Goal: Information Seeking & Learning: Learn about a topic

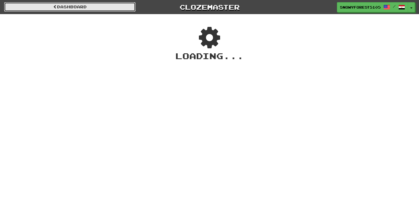
click at [55, 2] on link "Dashboard" at bounding box center [70, 6] width 132 height 9
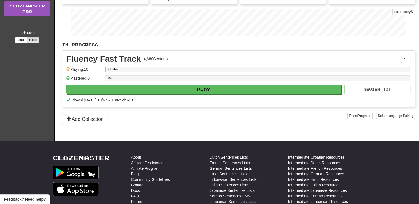
scroll to position [77, 0]
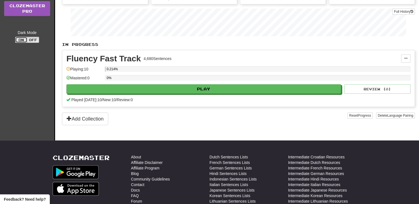
click at [22, 38] on button "On" at bounding box center [21, 40] width 12 height 6
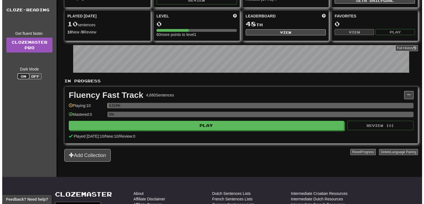
scroll to position [44, 0]
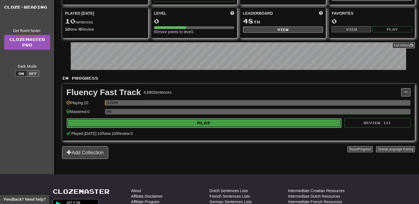
click at [201, 123] on button "Play" at bounding box center [204, 122] width 275 height 9
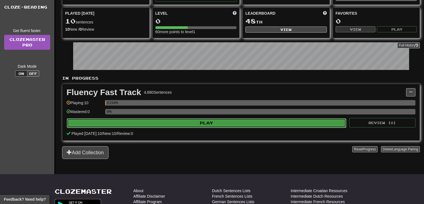
select select "**"
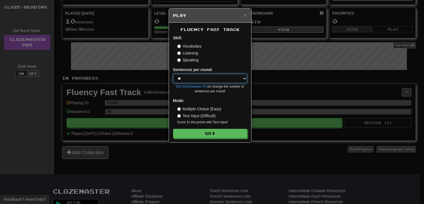
click at [196, 78] on select "* ** ** ** ** ** *** ********" at bounding box center [210, 78] width 74 height 9
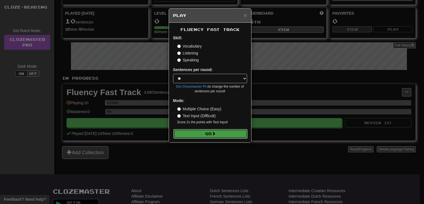
click at [191, 133] on button "Go" at bounding box center [210, 133] width 74 height 9
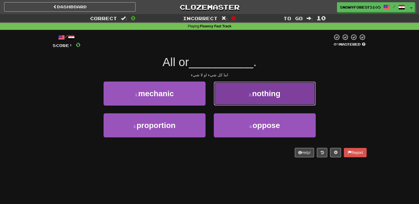
click at [247, 97] on button "2 . nothing" at bounding box center [265, 93] width 102 height 24
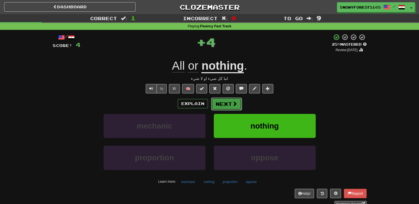
click at [233, 107] on button "Next" at bounding box center [226, 103] width 31 height 13
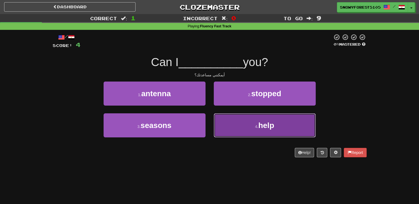
click at [246, 128] on button "4 . help" at bounding box center [265, 125] width 102 height 24
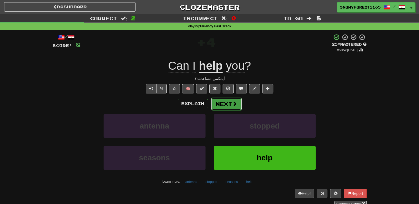
click at [236, 103] on span at bounding box center [235, 103] width 5 height 5
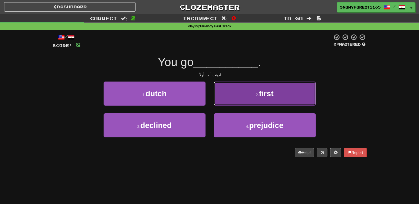
click at [232, 94] on button "2 . first" at bounding box center [265, 93] width 102 height 24
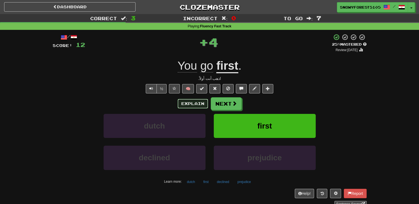
click at [184, 104] on button "Explain" at bounding box center [193, 103] width 30 height 9
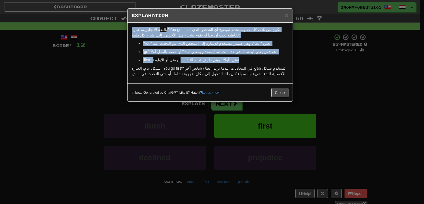
drag, startPoint x: 156, startPoint y: 27, endPoint x: 175, endPoint y: 59, distance: 37.5
click at [175, 59] on div "باللغة الإنجليزية، عبارة "You go first." تتكون من ثلاث كلمات وتستخدم لتوضيح أن …" at bounding box center [209, 53] width 165 height 61
click at [175, 59] on p ""first" تعني "أولاً"، وهي ظرف تحدد الترتيب الزمني أو الأولوية." at bounding box center [216, 60] width 146 height 6
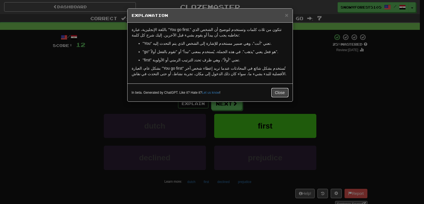
click at [283, 92] on button "Close" at bounding box center [279, 92] width 17 height 9
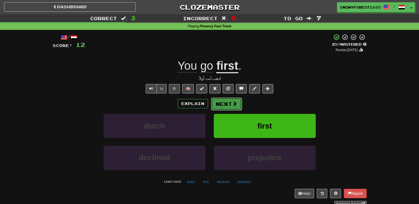
click at [223, 104] on button "Next" at bounding box center [226, 103] width 31 height 13
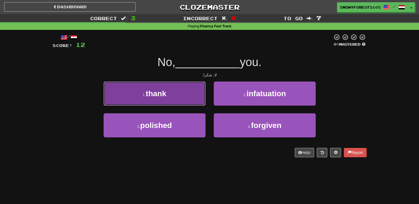
click at [180, 101] on button "1 . thank" at bounding box center [155, 93] width 102 height 24
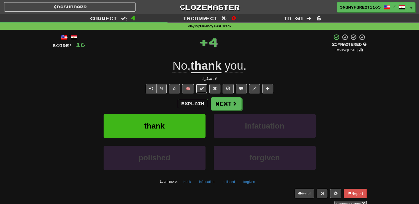
click at [202, 88] on span at bounding box center [202, 88] width 4 height 4
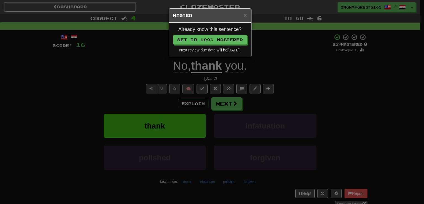
click at [242, 102] on div "× Master Already know this sentence? Set to 100% Mastered Next review due date …" at bounding box center [212, 102] width 424 height 204
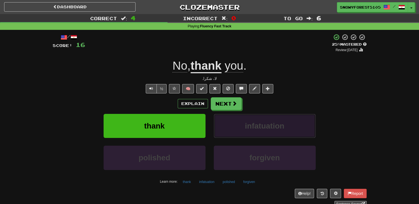
click at [259, 129] on button "infatuation" at bounding box center [265, 126] width 102 height 24
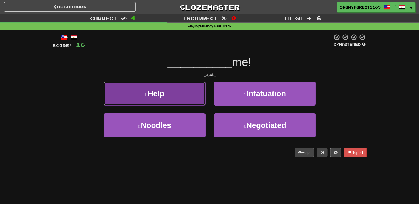
click at [176, 96] on button "1 . Help" at bounding box center [155, 93] width 102 height 24
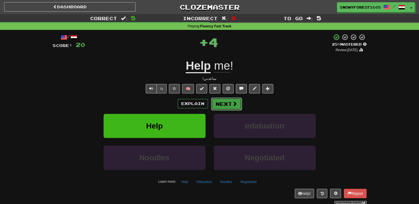
click at [236, 102] on span at bounding box center [235, 103] width 5 height 5
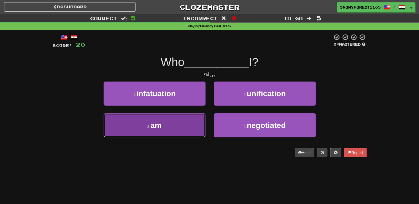
click at [179, 127] on button "3 . am" at bounding box center [155, 125] width 102 height 24
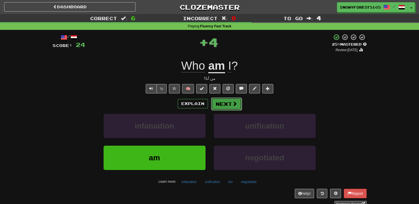
click at [230, 105] on button "Next" at bounding box center [226, 103] width 31 height 13
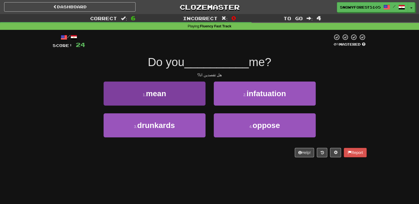
drag, startPoint x: 230, startPoint y: 105, endPoint x: 179, endPoint y: 98, distance: 51.5
click at [179, 98] on div "1 . mean 2 . infatuation" at bounding box center [209, 97] width 331 height 32
click at [179, 98] on button "1 . mean" at bounding box center [155, 93] width 102 height 24
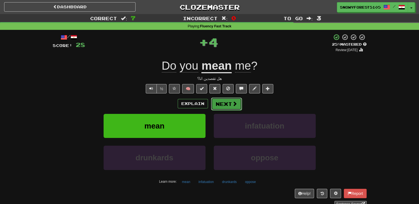
click at [220, 105] on button "Next" at bounding box center [226, 103] width 31 height 13
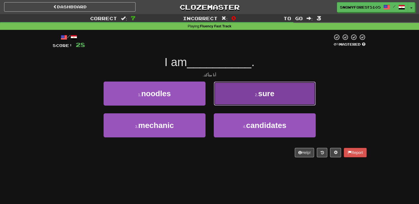
click at [226, 89] on button "2 . sure" at bounding box center [265, 93] width 102 height 24
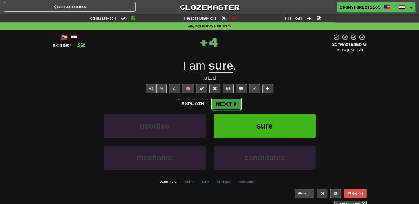
click at [238, 103] on button "Next" at bounding box center [226, 103] width 31 height 13
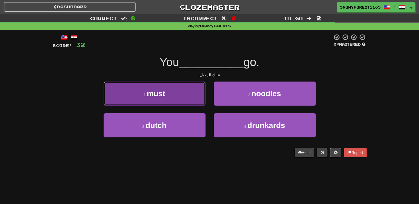
click at [195, 89] on button "1 . must" at bounding box center [155, 93] width 102 height 24
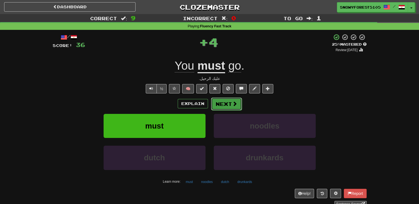
click at [227, 97] on button "Next" at bounding box center [226, 103] width 31 height 13
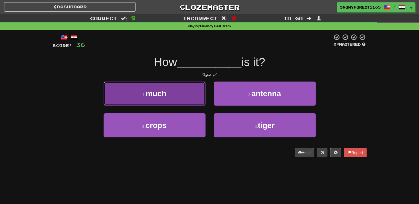
click at [176, 93] on button "1 . much" at bounding box center [155, 93] width 102 height 24
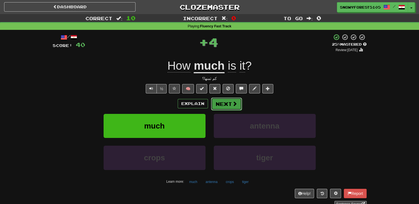
click at [237, 103] on button "Next" at bounding box center [226, 103] width 31 height 13
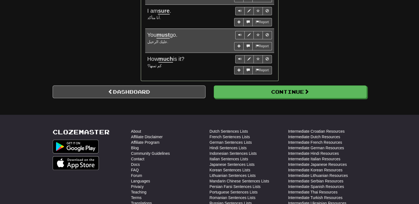
scroll to position [493, 0]
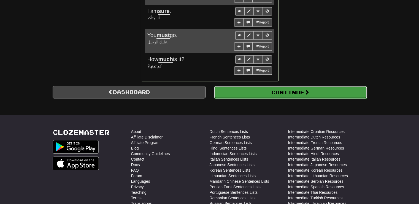
click at [268, 90] on button "Continue" at bounding box center [290, 92] width 153 height 13
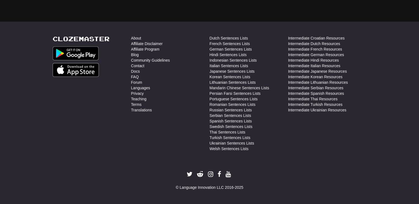
scroll to position [0, 0]
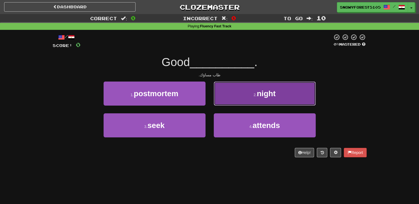
click at [240, 98] on button "2 . night" at bounding box center [265, 93] width 102 height 24
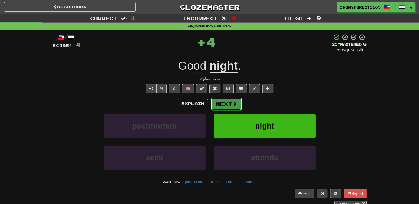
click at [234, 101] on span at bounding box center [235, 103] width 5 height 5
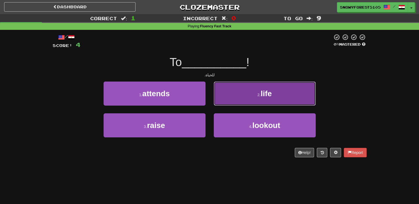
click at [265, 94] on span "life" at bounding box center [266, 93] width 11 height 9
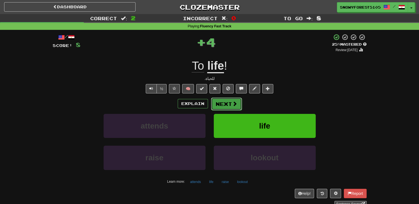
click at [224, 108] on button "Next" at bounding box center [226, 103] width 31 height 13
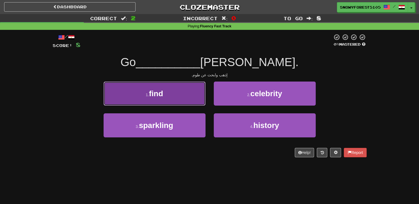
click at [160, 98] on button "1 . find" at bounding box center [155, 93] width 102 height 24
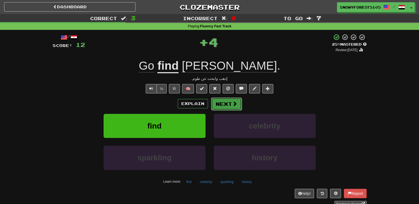
click at [224, 103] on button "Next" at bounding box center [226, 103] width 31 height 13
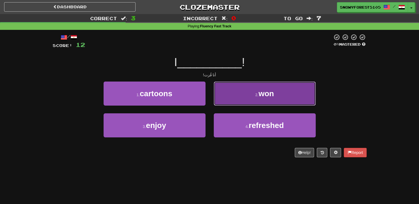
click at [234, 92] on button "2 . won" at bounding box center [265, 93] width 102 height 24
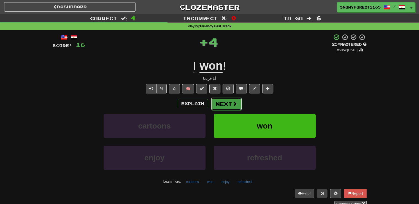
click at [218, 102] on button "Next" at bounding box center [226, 103] width 31 height 13
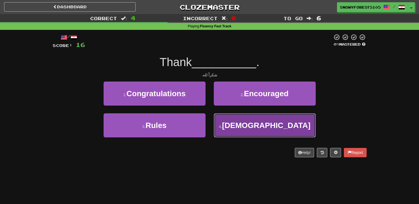
click at [247, 120] on button "4 . [DEMOGRAPHIC_DATA]" at bounding box center [265, 125] width 102 height 24
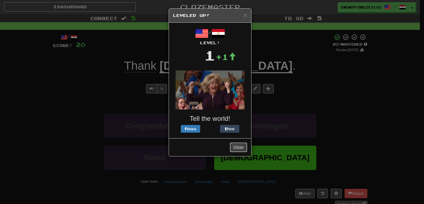
click at [234, 146] on button "Close" at bounding box center [238, 146] width 17 height 9
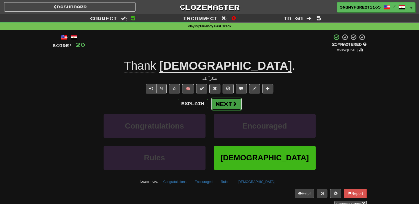
click at [225, 100] on button "Next" at bounding box center [226, 103] width 31 height 13
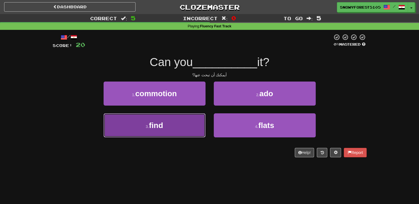
click at [154, 130] on button "3 . find" at bounding box center [155, 125] width 102 height 24
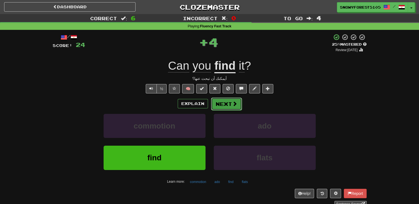
click at [229, 106] on button "Next" at bounding box center [226, 103] width 31 height 13
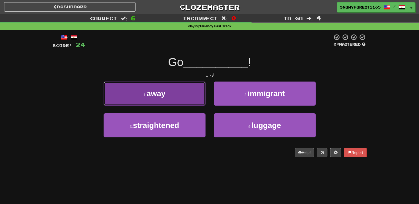
click at [186, 90] on button "1 . away" at bounding box center [155, 93] width 102 height 24
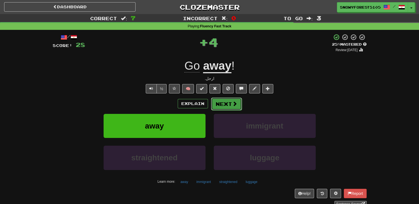
click at [224, 101] on button "Next" at bounding box center [226, 103] width 31 height 13
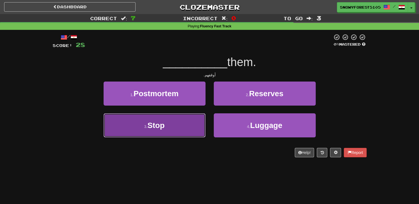
click at [191, 114] on button "3 . Stop" at bounding box center [155, 125] width 102 height 24
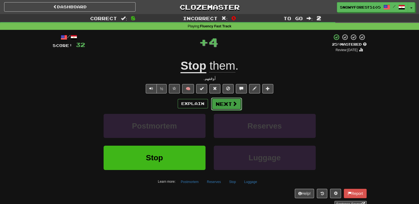
click at [233, 99] on button "Next" at bounding box center [226, 103] width 31 height 13
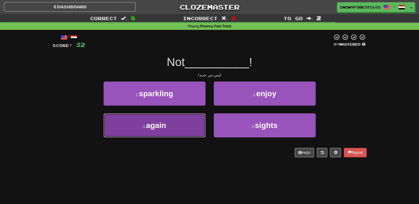
click at [196, 130] on button "3 . again" at bounding box center [155, 125] width 102 height 24
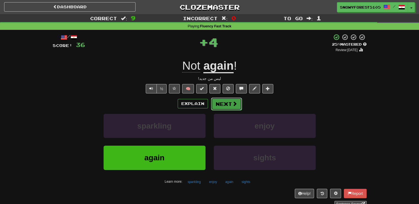
click at [219, 100] on button "Next" at bounding box center [226, 103] width 31 height 13
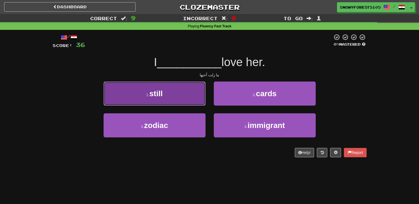
click at [170, 86] on button "1 . still" at bounding box center [155, 93] width 102 height 24
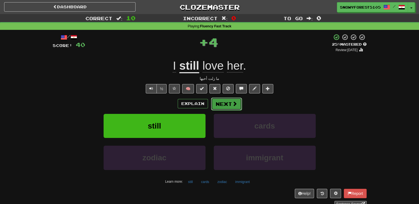
click at [220, 105] on button "Next" at bounding box center [226, 103] width 31 height 13
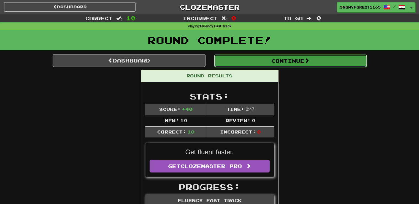
click at [257, 58] on button "Continue" at bounding box center [290, 60] width 153 height 13
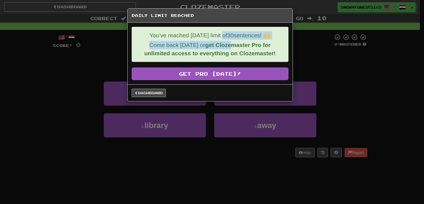
drag, startPoint x: 219, startPoint y: 35, endPoint x: 237, endPoint y: 44, distance: 20.6
click at [237, 44] on div "You've reached [DATE] limit of 30 sentences! 🙌 Come back [DATE] or get Clozemas…" at bounding box center [210, 44] width 157 height 35
click at [237, 44] on strong "get Clozemaster Pro for unlimited access to everything on Clozemaster!" at bounding box center [209, 49] width 131 height 15
drag, startPoint x: 237, startPoint y: 44, endPoint x: 248, endPoint y: 44, distance: 11.3
click at [248, 44] on strong "get Clozemaster Pro for unlimited access to everything on Clozemaster!" at bounding box center [209, 49] width 131 height 15
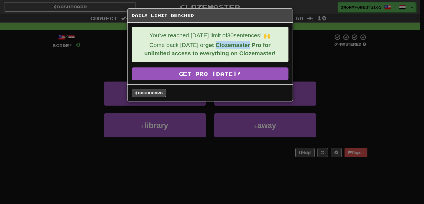
click at [248, 44] on strong "get Clozemaster Pro for unlimited access to everything on Clozemaster!" at bounding box center [209, 49] width 131 height 15
drag, startPoint x: 215, startPoint y: 53, endPoint x: 238, endPoint y: 55, distance: 23.0
click at [238, 55] on strong "get Clozemaster Pro for unlimited access to everything on Clozemaster!" at bounding box center [209, 49] width 131 height 15
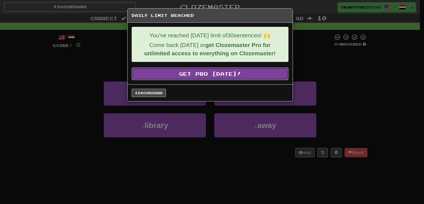
click at [241, 79] on link "Get Pro [DATE]!" at bounding box center [210, 73] width 157 height 13
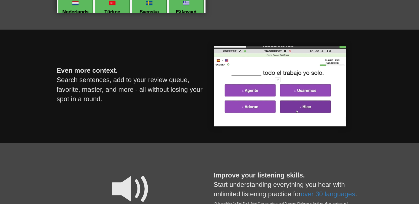
scroll to position [311, 0]
